Goal: Task Accomplishment & Management: Use online tool/utility

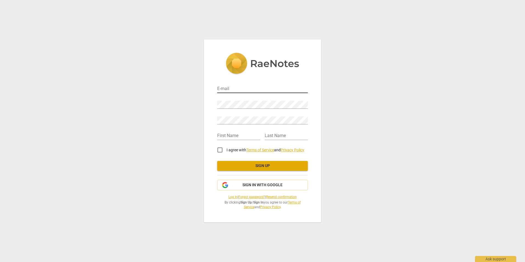
click at [238, 92] on input "email" at bounding box center [262, 89] width 91 height 8
type input "[EMAIL_ADDRESS][DOMAIN_NAME]"
click at [231, 135] on input "text" at bounding box center [238, 136] width 43 height 8
type input "[PERSON_NAME]"
type input "Taylor"
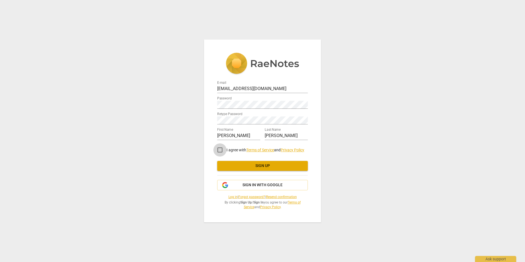
click at [221, 150] on input "I agree with Terms of Service and Privacy Policy" at bounding box center [219, 149] width 13 height 13
checkbox input "true"
click at [258, 164] on span "Sign up" at bounding box center [263, 165] width 82 height 5
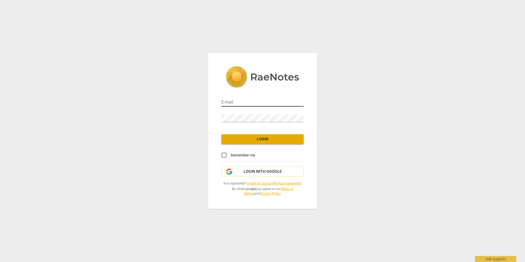
click at [242, 102] on input "email" at bounding box center [262, 103] width 82 height 8
click at [103, 102] on div "E-mail Password Login Remember me Login with Google Not registered? Create an a…" at bounding box center [262, 131] width 525 height 262
click at [250, 93] on div "E-mail" at bounding box center [262, 100] width 82 height 16
click at [254, 101] on input "email" at bounding box center [262, 103] width 82 height 8
type input "[EMAIL_ADDRESS][DOMAIN_NAME]"
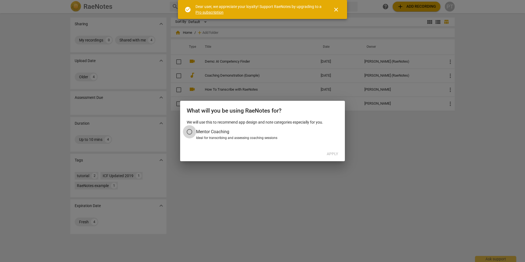
click at [191, 132] on input "Mentor Coaching" at bounding box center [189, 131] width 13 height 13
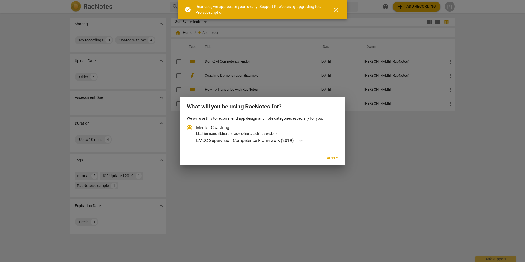
click at [333, 158] on span "Apply" at bounding box center [333, 157] width 12 height 5
radio input "false"
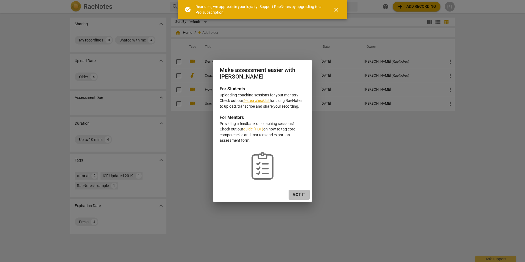
click at [301, 196] on span "Got it" at bounding box center [299, 194] width 12 height 5
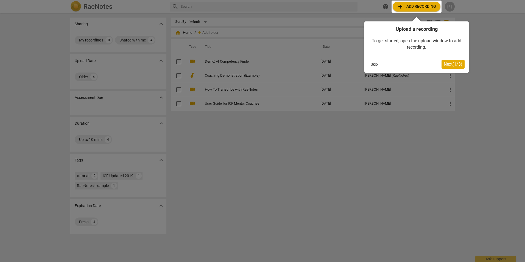
click at [370, 65] on button "Skip" at bounding box center [374, 64] width 12 height 8
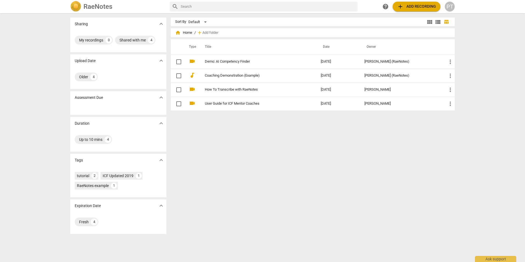
click at [411, 4] on span "add Add recording" at bounding box center [416, 6] width 39 height 7
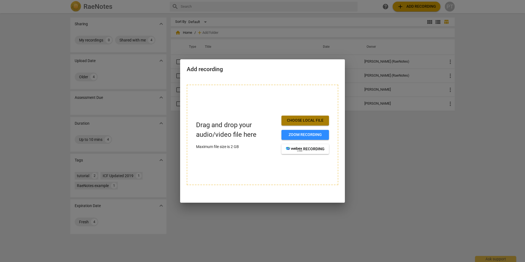
click at [296, 123] on span "Choose local file" at bounding box center [305, 120] width 39 height 5
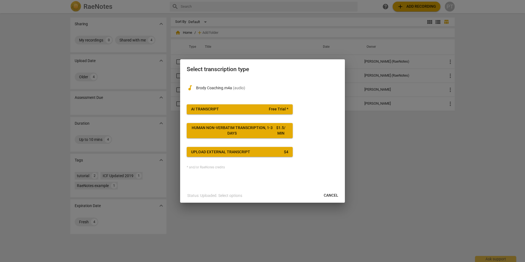
click at [232, 108] on span "AI Transcript Free Trial *" at bounding box center [239, 109] width 97 height 5
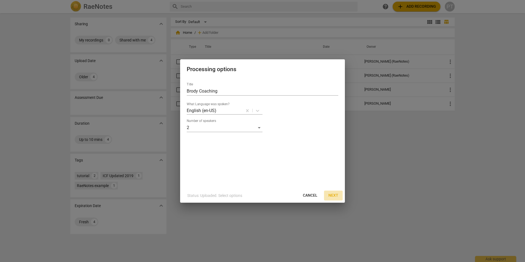
click at [334, 195] on span "Next" at bounding box center [333, 195] width 10 height 5
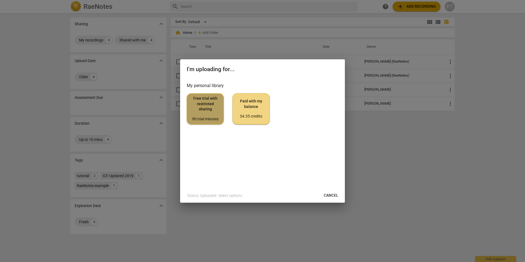
click at [214, 113] on span "Free trial with restricted sharing 90 trial minutes" at bounding box center [205, 109] width 28 height 26
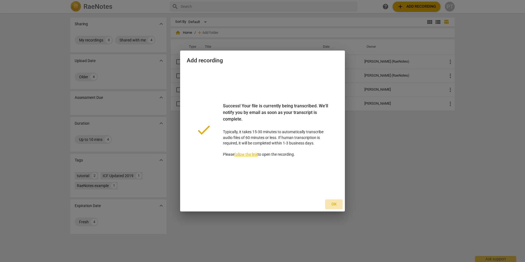
click at [334, 204] on span "Ok" at bounding box center [333, 204] width 9 height 5
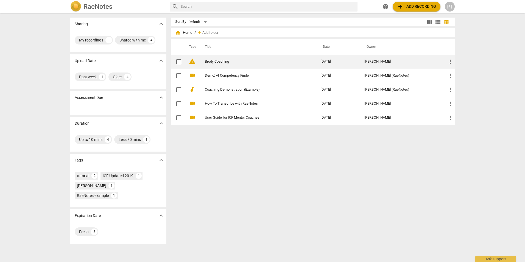
click at [249, 61] on link "Brody Coaching" at bounding box center [253, 62] width 96 height 4
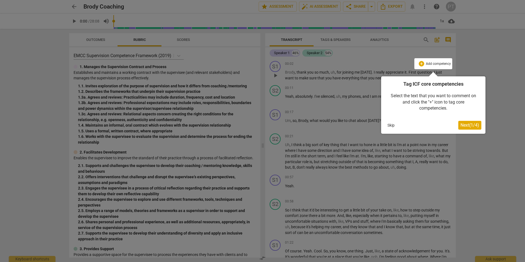
click at [390, 124] on button "Skip" at bounding box center [391, 125] width 12 height 8
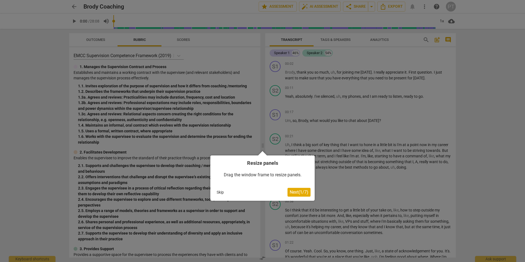
click at [218, 192] on button "Skip" at bounding box center [220, 192] width 12 height 8
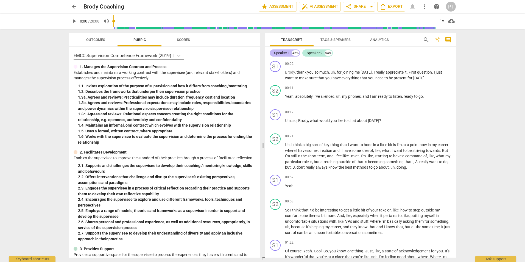
click at [283, 53] on div "Speaker 1" at bounding box center [282, 52] width 16 height 5
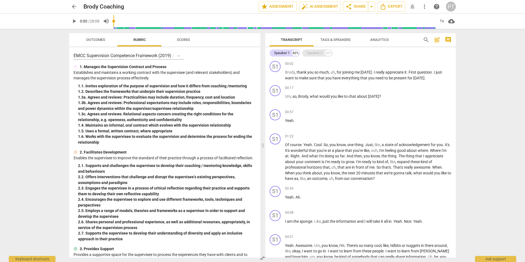
click at [313, 52] on div "Speaker 2" at bounding box center [315, 52] width 16 height 5
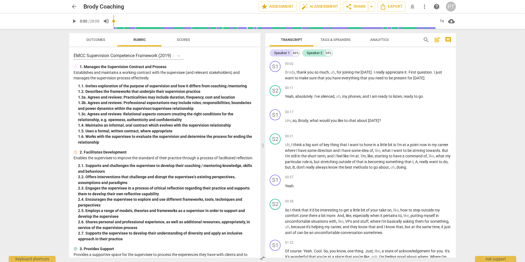
click at [340, 41] on span "Tags & Speakers" at bounding box center [335, 40] width 30 height 4
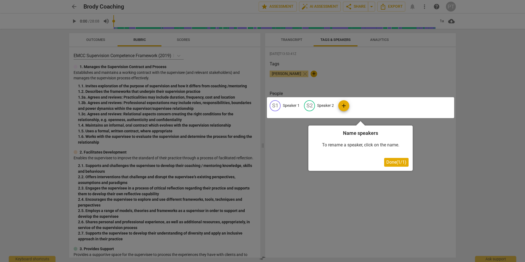
click at [289, 106] on div at bounding box center [360, 107] width 187 height 21
click at [399, 163] on span "Done ( 1 / 1 )" at bounding box center [396, 162] width 20 height 5
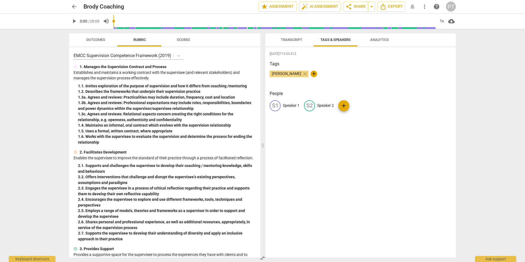
click at [287, 108] on p "Speaker 1" at bounding box center [291, 106] width 17 height 6
type input "[PERSON_NAME] (Coach)"
click at [359, 106] on p "Speaker 2" at bounding box center [361, 106] width 17 height 6
type input "Brody (Coachee)"
click at [348, 141] on div "[DATE]T13:53:41Z Tags [PERSON_NAME] close + People P( [PERSON_NAME] (Coach) [PE…" at bounding box center [360, 152] width 191 height 210
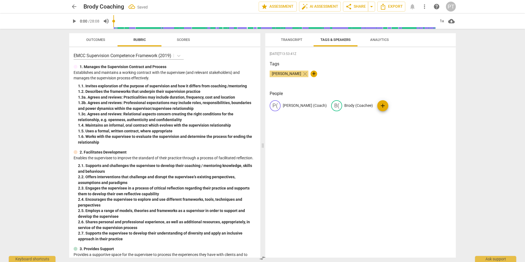
click at [300, 39] on span "Transcript" at bounding box center [291, 40] width 21 height 4
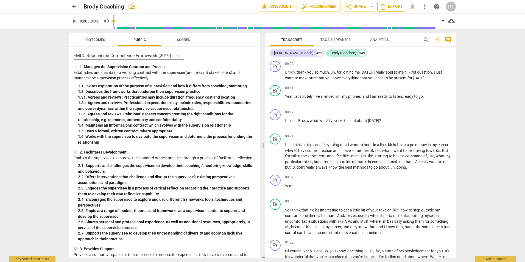
click at [390, 4] on span "Export" at bounding box center [391, 6] width 23 height 7
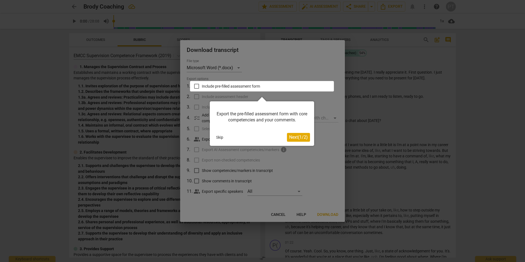
click at [297, 140] on button "Next ( 1 / 2 )" at bounding box center [298, 137] width 23 height 9
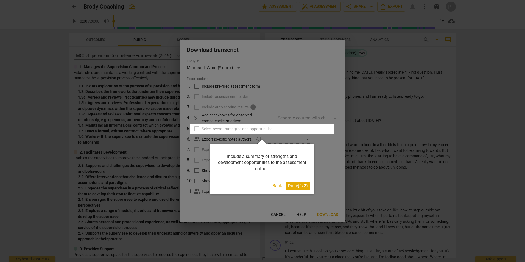
click at [292, 184] on span "Done ( 2 / 2 )" at bounding box center [298, 185] width 20 height 5
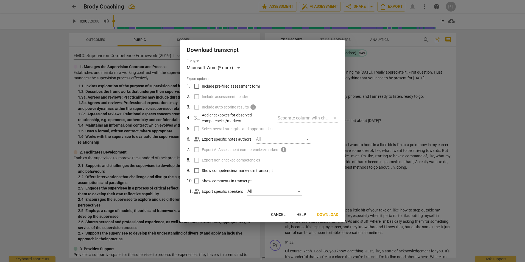
click at [331, 216] on span "Download" at bounding box center [327, 214] width 21 height 5
